Goal: Task Accomplishment & Management: Use online tool/utility

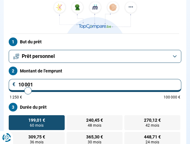
click at [114, 62] on button "Prêt personnel" at bounding box center [95, 56] width 172 height 13
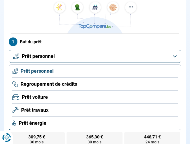
click at [104, 89] on li "Regroupement de crédits" at bounding box center [95, 84] width 166 height 13
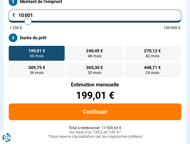
click at [70, 88] on div "Estimation mensuelle" at bounding box center [95, 85] width 172 height 5
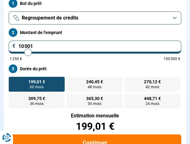
type input "11 500"
type input "11500"
type input "13 250"
type input "13250"
type input "16 750"
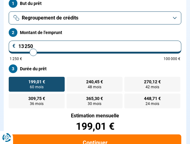
type input "16750"
type input "21 500"
type input "21500"
type input "23 750"
type input "23750"
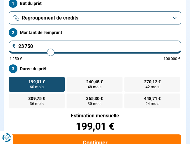
type input "25 250"
type input "25250"
type input "26 250"
type input "26250"
type input "27 000"
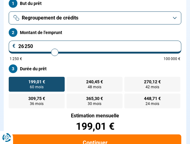
type input "27000"
type input "28 250"
type input "28250"
type input "29 250"
type input "29250"
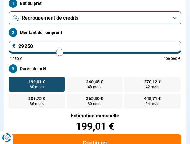
type input "30 750"
type input "30750"
type input "32 250"
type input "32250"
type input "33 250"
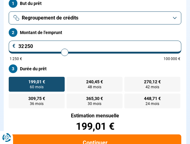
type input "33250"
type input "33 750"
type input "33750"
type input "34 500"
type input "34500"
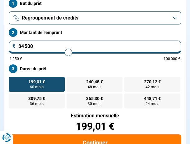
type input "35 750"
type input "35750"
type input "36 750"
type input "36750"
type input "38 000"
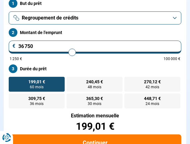
type input "38000"
type input "38 750"
type input "38750"
type input "39 250"
type input "39250"
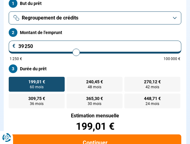
type input "40 250"
type input "40250"
type input "41 250"
type input "41250"
type input "42 250"
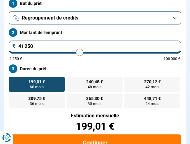
type input "42250"
type input "43 500"
type input "43500"
type input "44 500"
type input "44500"
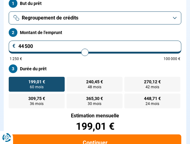
type input "45 000"
type input "45000"
type input "45 250"
type input "45250"
type input "45 500"
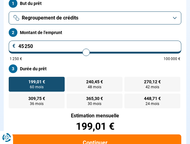
type input "45500"
type input "45 750"
type input "45750"
type input "47 250"
type input "47250"
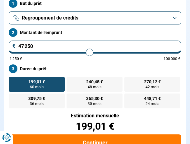
type input "48 500"
type input "48500"
type input "49 000"
type input "49000"
type input "51 000"
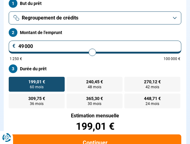
type input "51000"
type input "52 250"
type input "52250"
type input "54 750"
type input "54750"
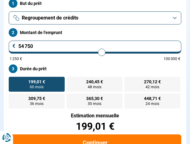
type input "55 500"
type input "55500"
type input "54 250"
type input "54250"
type input "53 250"
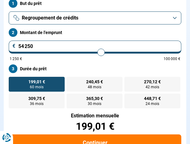
type input "53250"
type input "52 500"
type input "52500"
type input "52 250"
type input "52250"
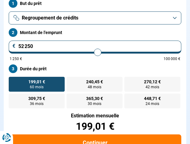
type input "52 000"
type input "52000"
type input "51 750"
type input "51750"
type input "51 500"
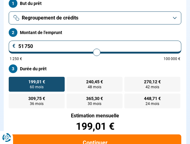
type input "51500"
type input "51 250"
type input "51250"
type input "51 000"
type input "51000"
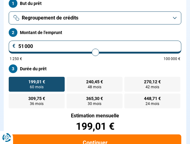
type input "50 500"
type input "50500"
type input "50 250"
type input "50250"
type input "50 000"
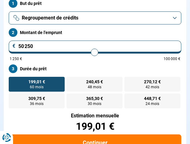
type input "50000"
type input "49 750"
type input "49750"
type input "50 000"
type input "50000"
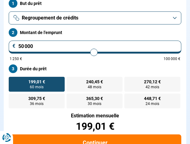
type input "50 250"
type input "50250"
type input "50 000"
type input "50000"
type input "49 750"
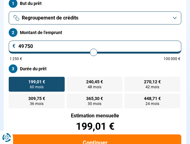
drag, startPoint x: 29, startPoint y: 56, endPoint x: 93, endPoint y: 63, distance: 65.0
type input "49750"
click at [93, 53] on input "range" at bounding box center [95, 52] width 170 height 1
radio input "false"
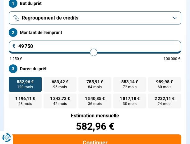
type input "50 250"
type input "50250"
type input "50 000"
type input "50250"
click at [94, 53] on input "range" at bounding box center [95, 52] width 170 height 1
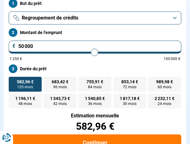
type input "50 250"
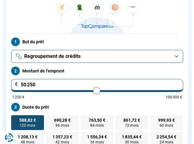
scroll to position [0, 0]
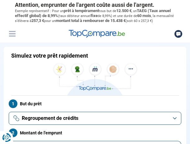
click at [111, 75] on img at bounding box center [95, 80] width 87 height 32
click at [133, 76] on img at bounding box center [95, 80] width 87 height 32
click at [11, 39] on button "Menu" at bounding box center [11, 33] width 9 height 9
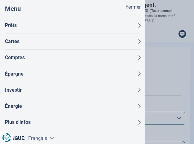
scroll to position [12, 0]
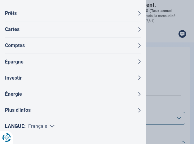
click at [48, 109] on button "Plus d'infos" at bounding box center [73, 110] width 136 height 16
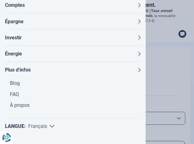
scroll to position [0, 0]
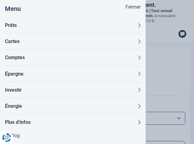
click at [62, 89] on button "Investir" at bounding box center [73, 90] width 136 height 16
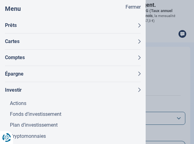
click at [62, 88] on button "Investir" at bounding box center [73, 90] width 136 height 16
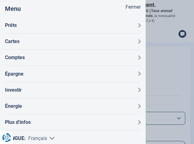
click at [109, 27] on button "Prêts" at bounding box center [73, 25] width 136 height 16
